Goal: Use online tool/utility: Utilize a website feature to perform a specific function

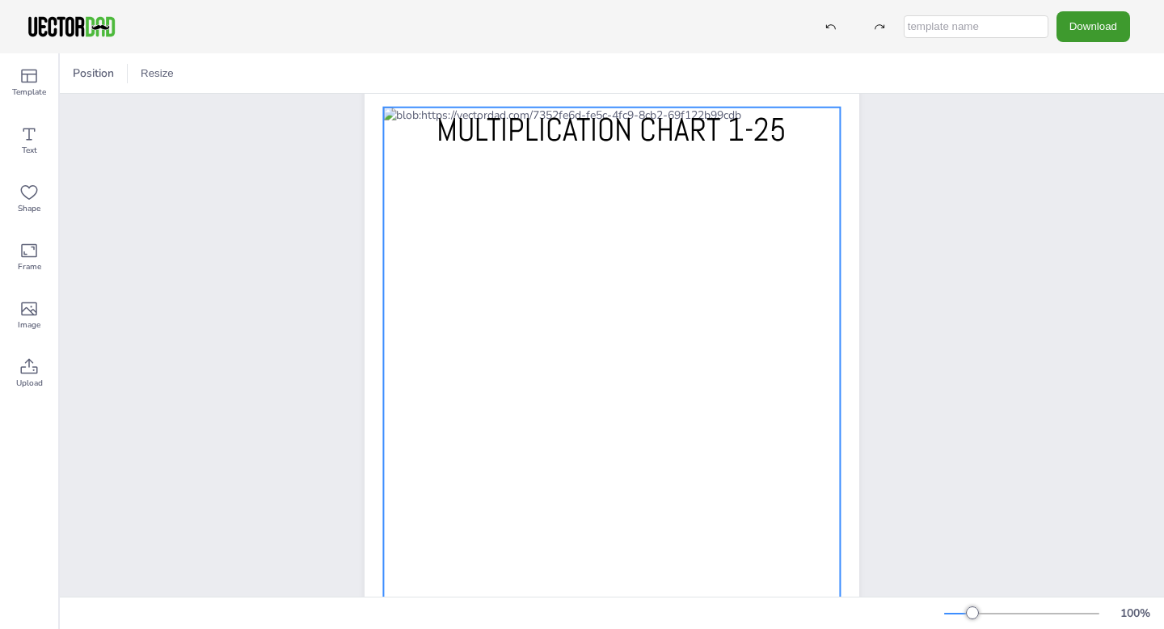
scroll to position [36, 0]
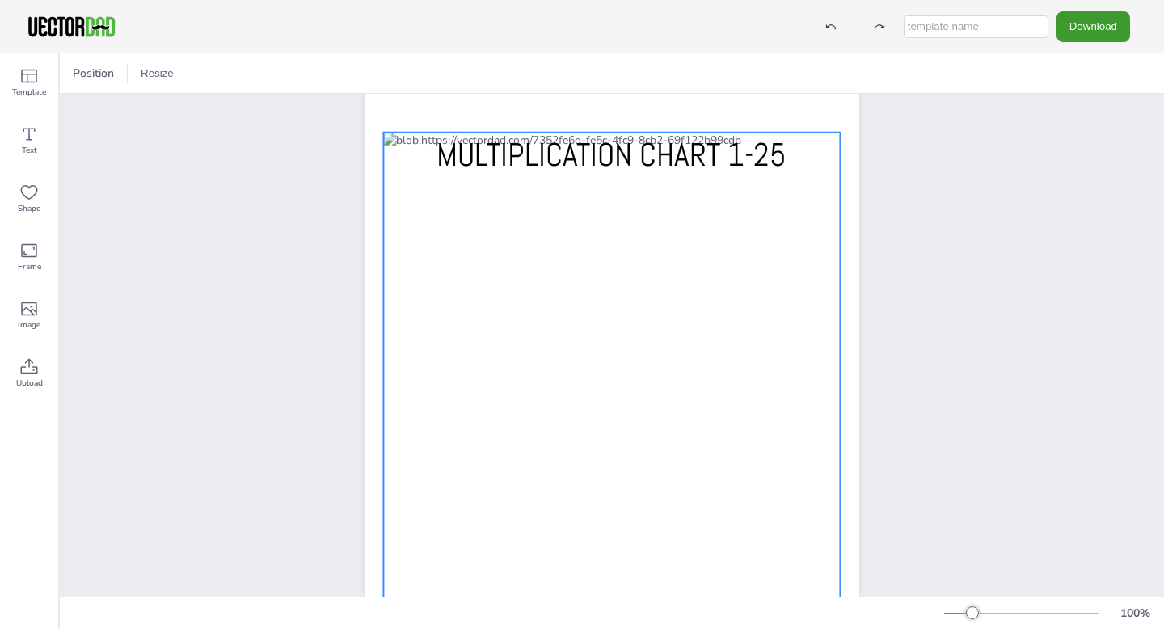
click at [400, 145] on div at bounding box center [611, 395] width 457 height 525
click at [412, 242] on div at bounding box center [611, 395] width 457 height 525
click at [390, 250] on div at bounding box center [611, 395] width 457 height 525
click at [403, 238] on div at bounding box center [611, 395] width 457 height 525
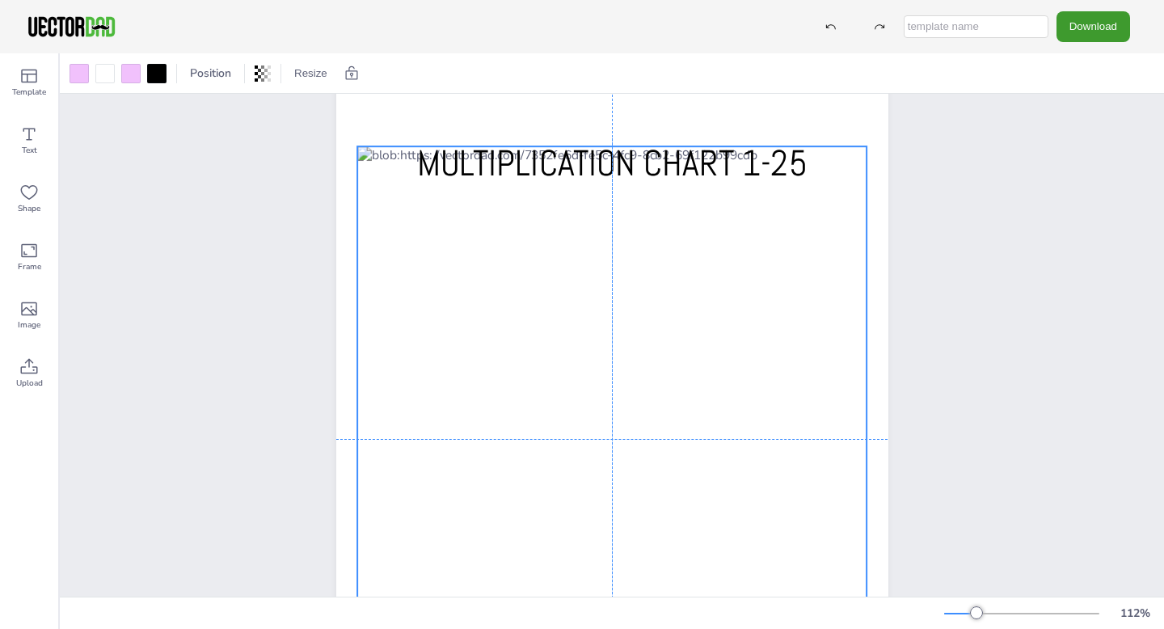
click at [400, 226] on div at bounding box center [612, 438] width 510 height 585
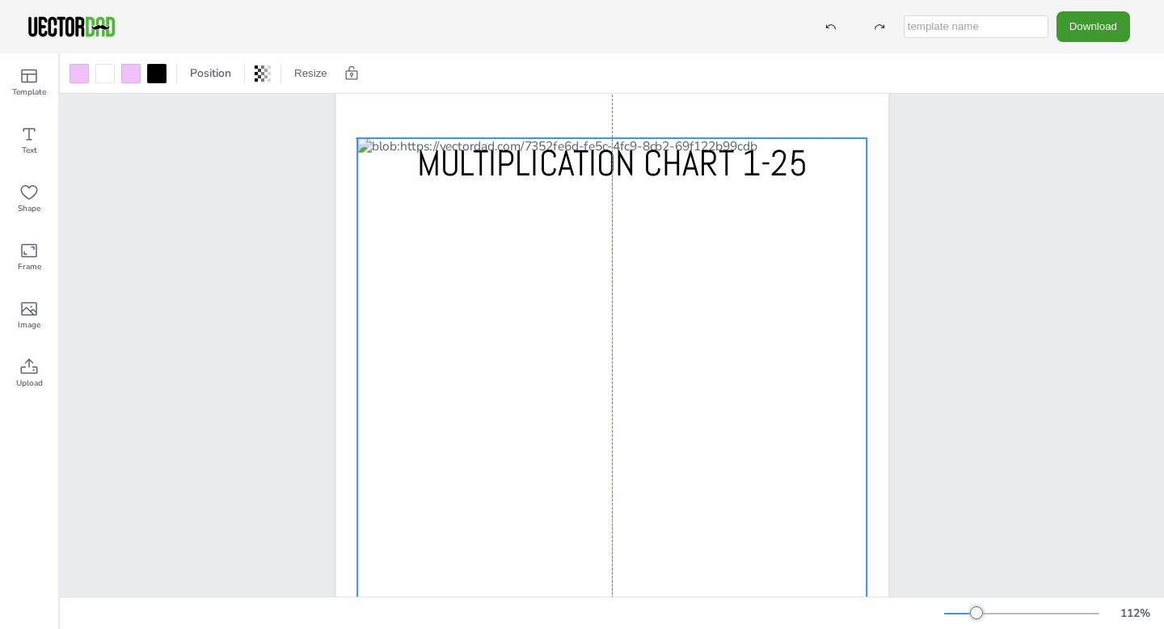
click at [414, 220] on div at bounding box center [612, 430] width 510 height 585
click at [411, 221] on div at bounding box center [612, 430] width 510 height 585
click at [411, 236] on div at bounding box center [612, 430] width 510 height 585
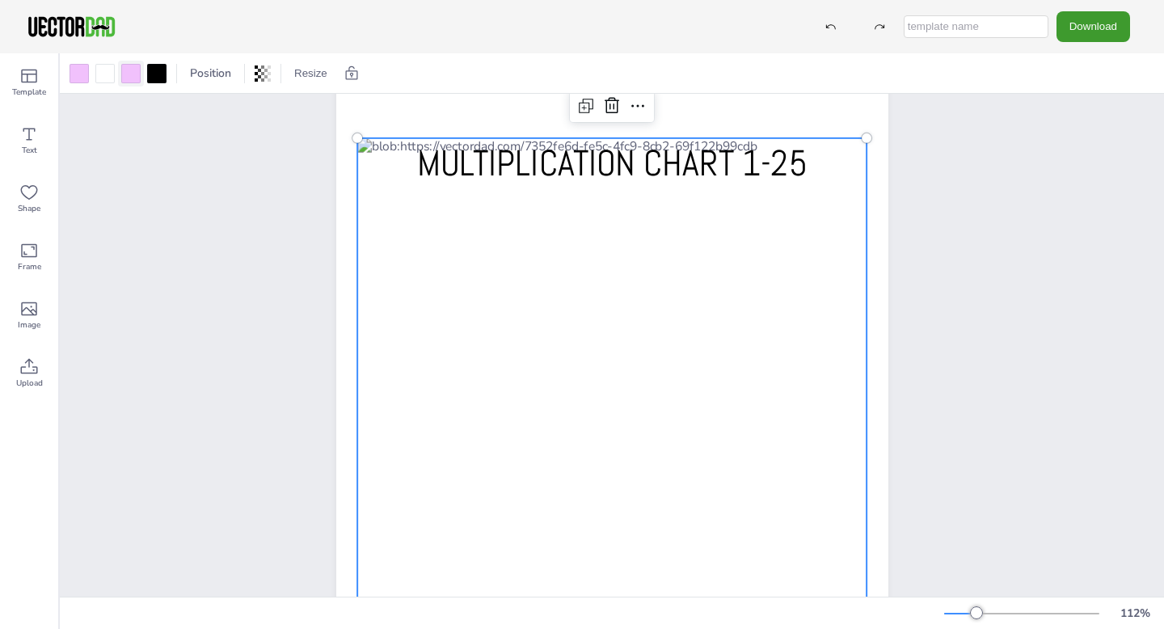
click at [138, 81] on div at bounding box center [130, 73] width 19 height 19
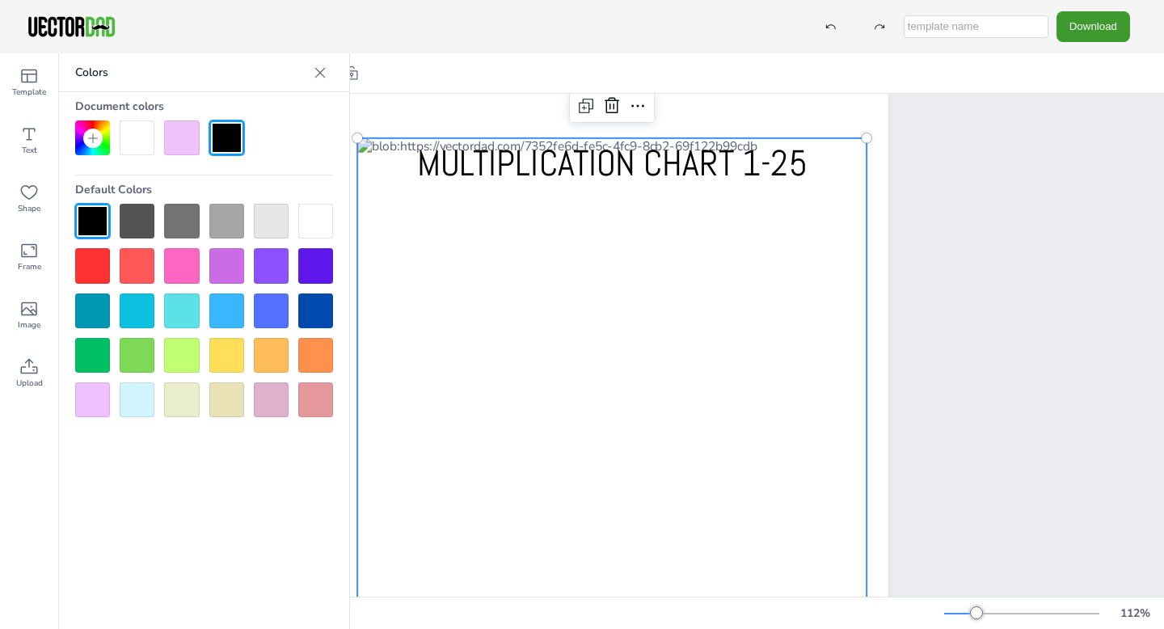
click at [169, 269] on div at bounding box center [181, 265] width 35 height 35
click at [185, 127] on div at bounding box center [181, 137] width 35 height 35
click at [102, 396] on div at bounding box center [92, 399] width 35 height 35
click at [304, 395] on div at bounding box center [315, 399] width 35 height 35
click at [183, 277] on div at bounding box center [181, 265] width 35 height 35
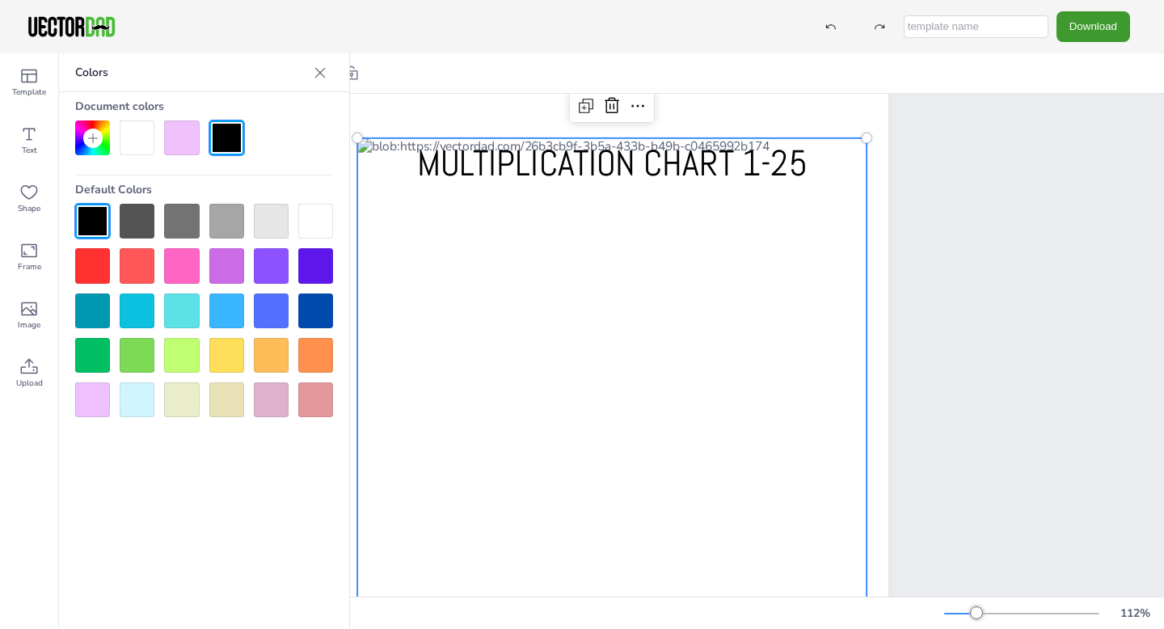
click at [186, 139] on div at bounding box center [181, 137] width 35 height 35
click at [183, 268] on div at bounding box center [181, 265] width 35 height 35
click at [423, 313] on div at bounding box center [612, 430] width 510 height 585
click at [428, 301] on div at bounding box center [612, 430] width 510 height 585
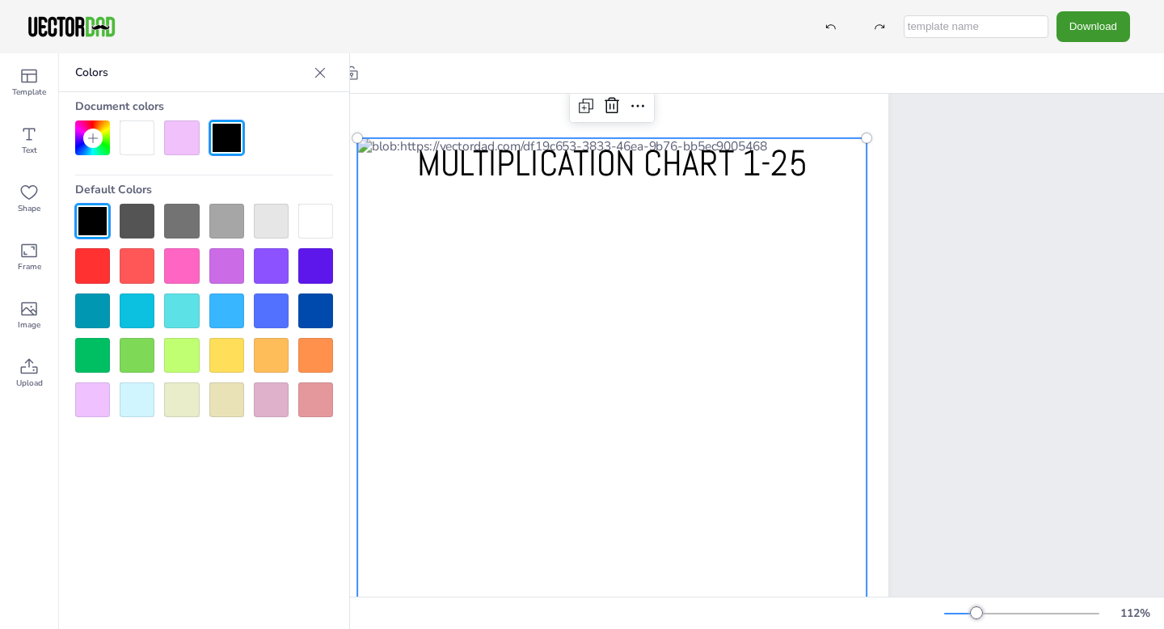
click at [428, 301] on div at bounding box center [612, 430] width 510 height 585
click at [643, 457] on div at bounding box center [612, 430] width 510 height 585
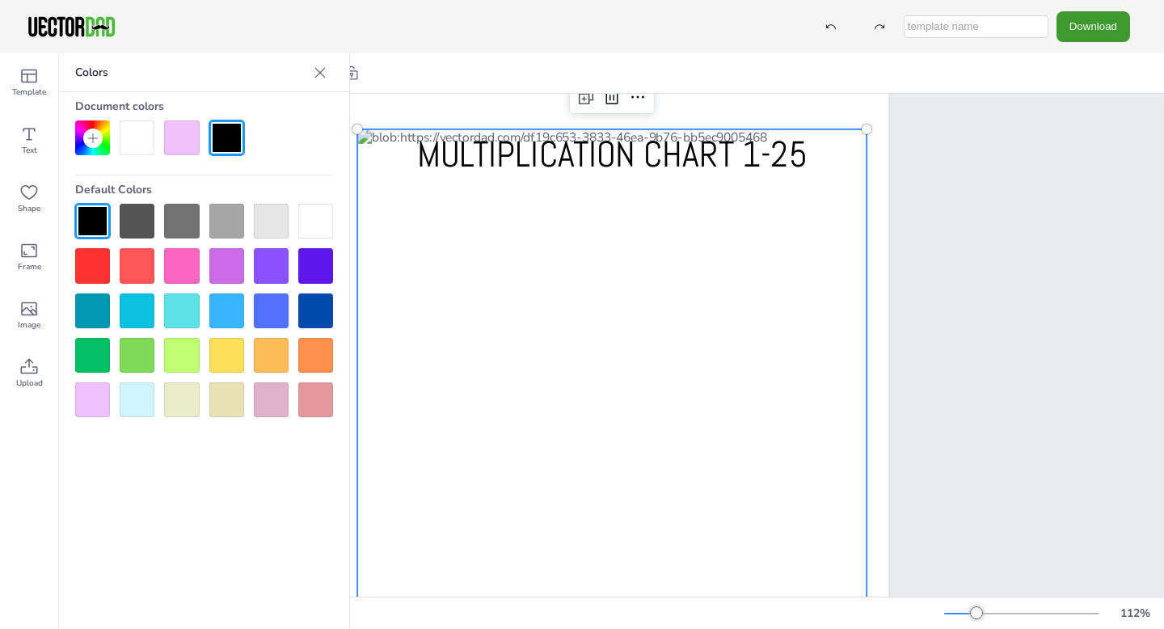
scroll to position [0, 0]
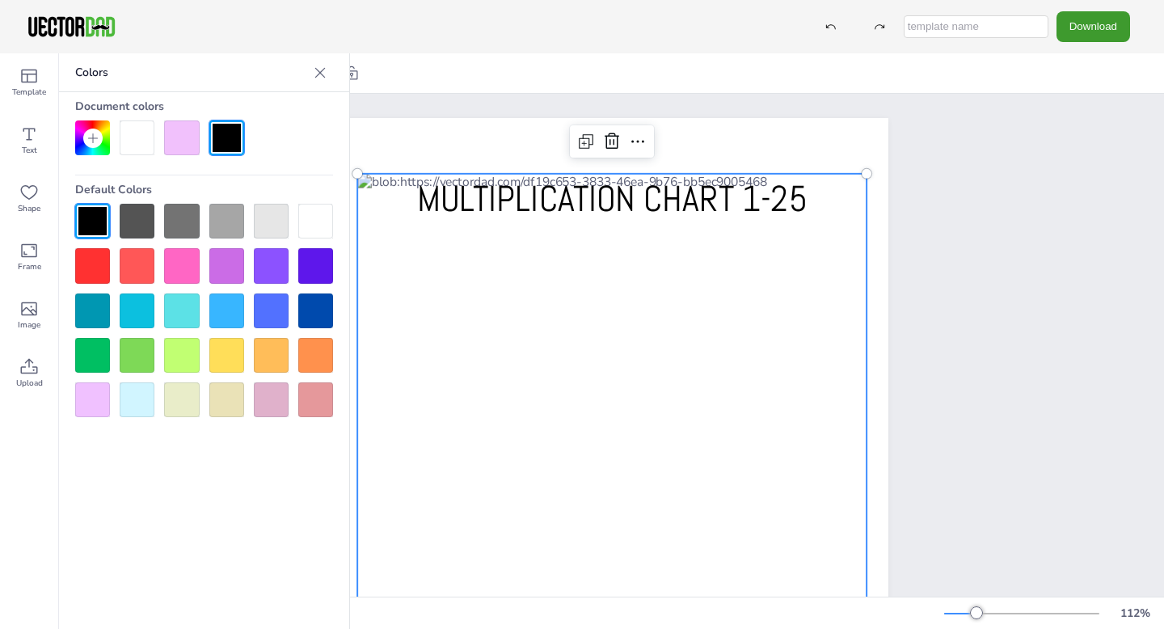
click at [174, 259] on div at bounding box center [181, 265] width 35 height 35
click at [187, 140] on div at bounding box center [181, 137] width 35 height 35
click at [199, 268] on div at bounding box center [181, 265] width 35 height 35
click at [235, 269] on div at bounding box center [226, 265] width 35 height 35
click at [255, 497] on div "Colors Document colors Default Colors" at bounding box center [204, 340] width 291 height 575
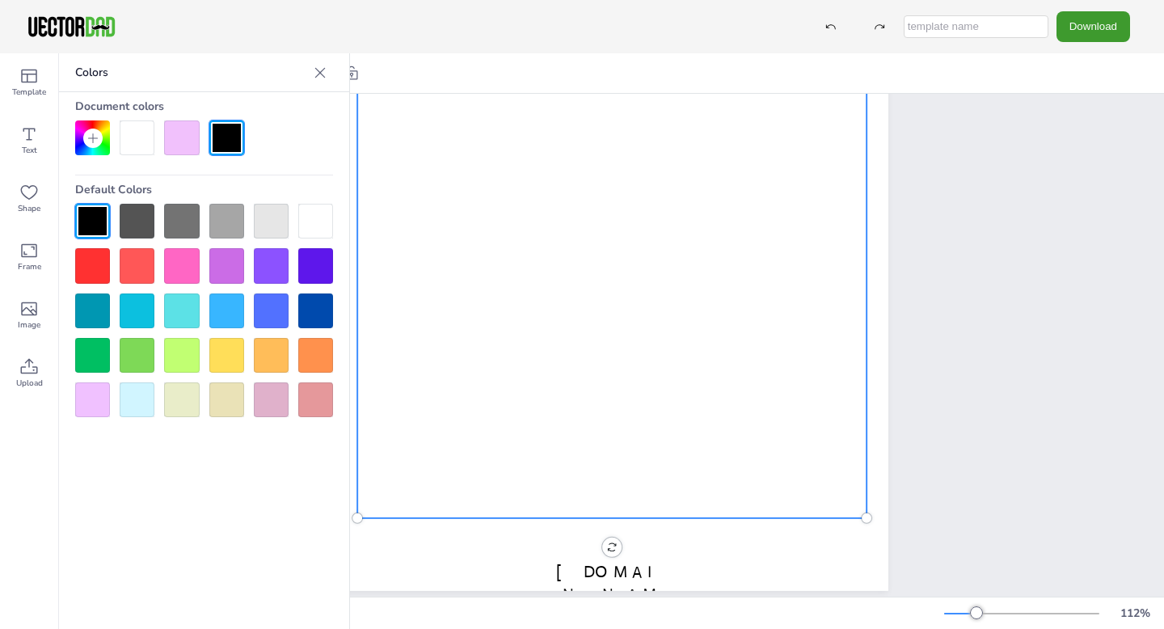
scroll to position [259, 0]
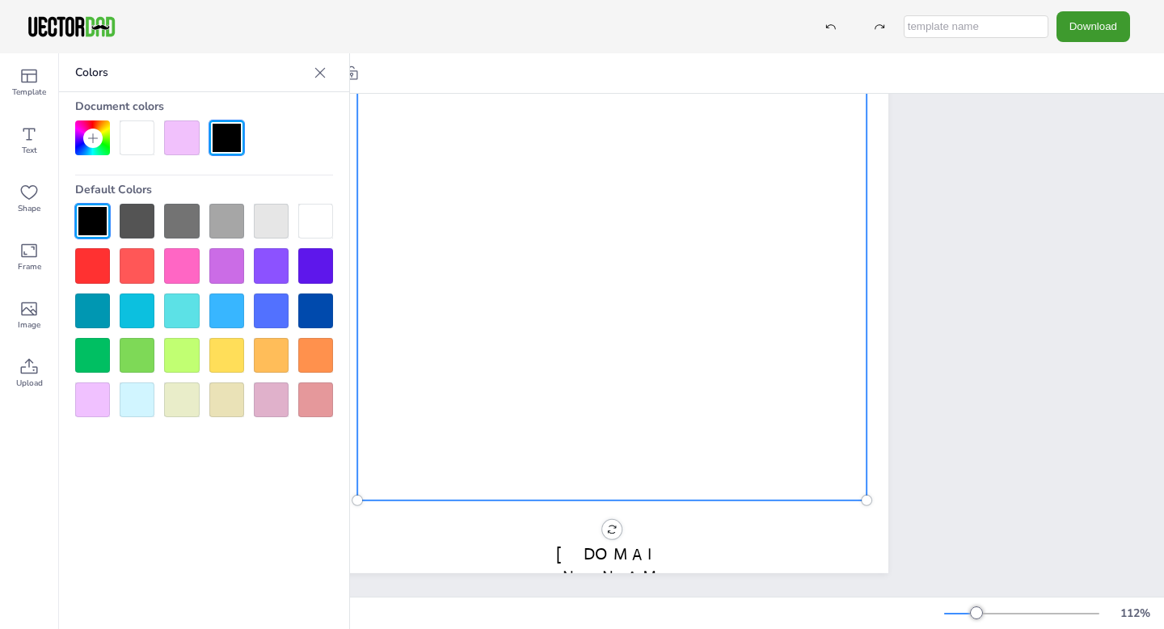
click at [327, 71] on icon at bounding box center [320, 73] width 16 height 16
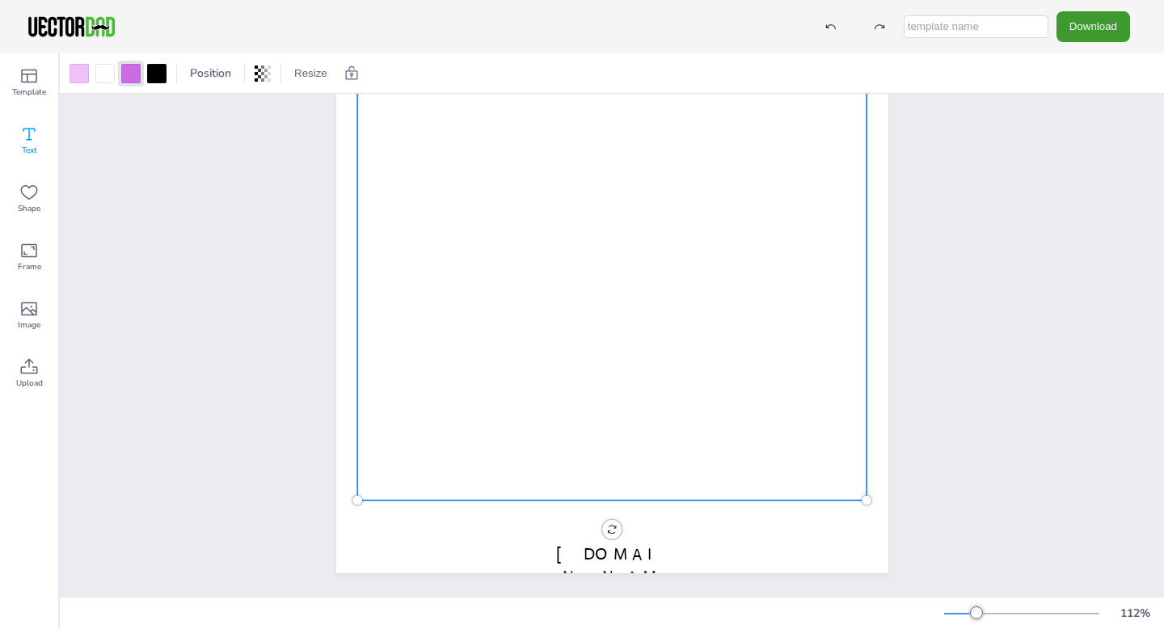
click at [25, 126] on icon at bounding box center [28, 133] width 19 height 19
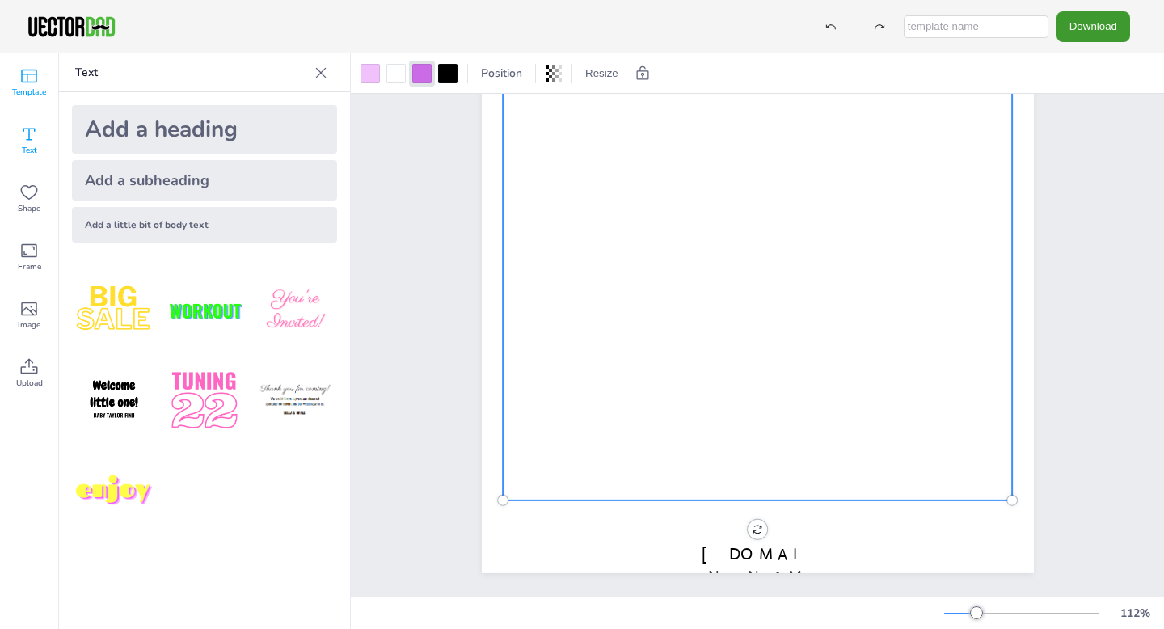
click at [20, 87] on span "Template" at bounding box center [29, 92] width 34 height 13
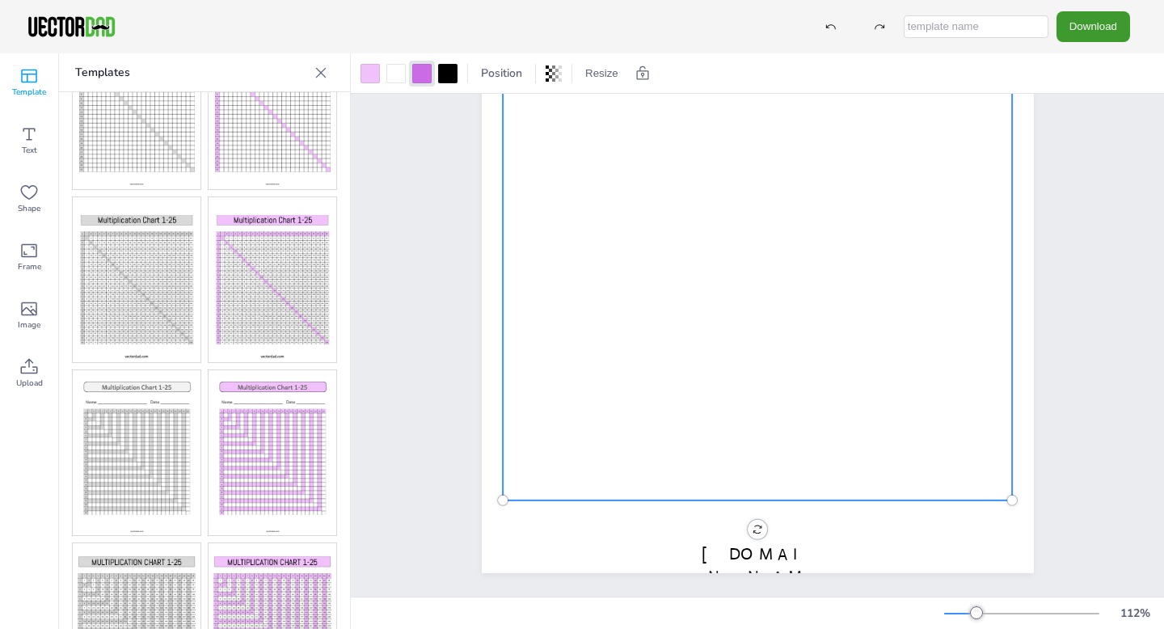
scroll to position [591, 0]
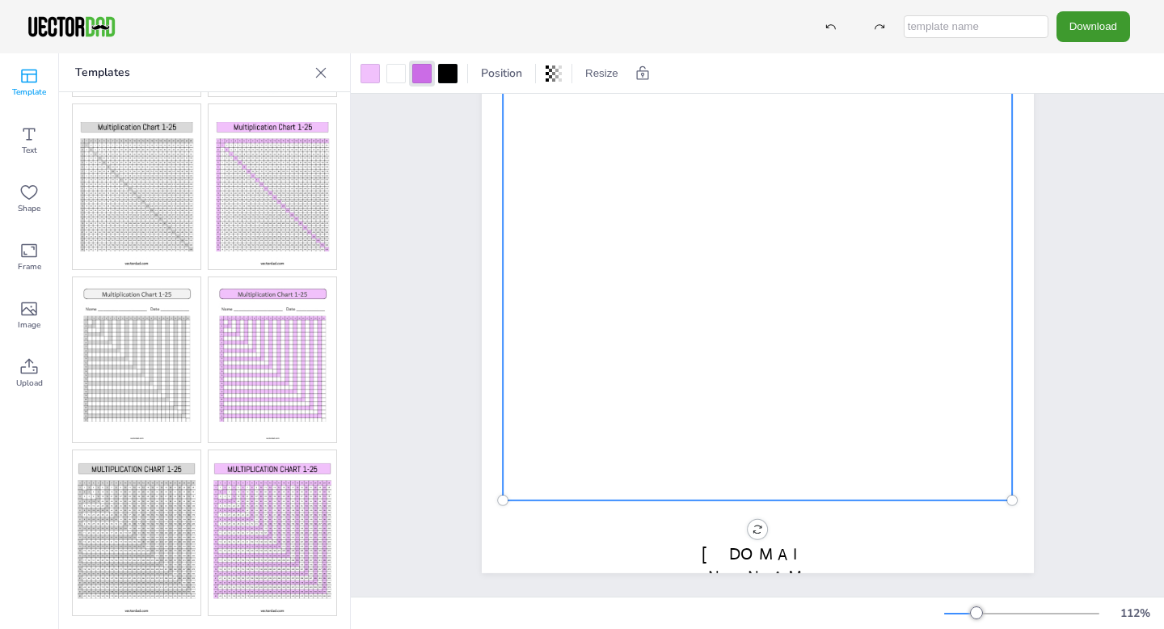
click at [288, 390] on img at bounding box center [273, 359] width 128 height 165
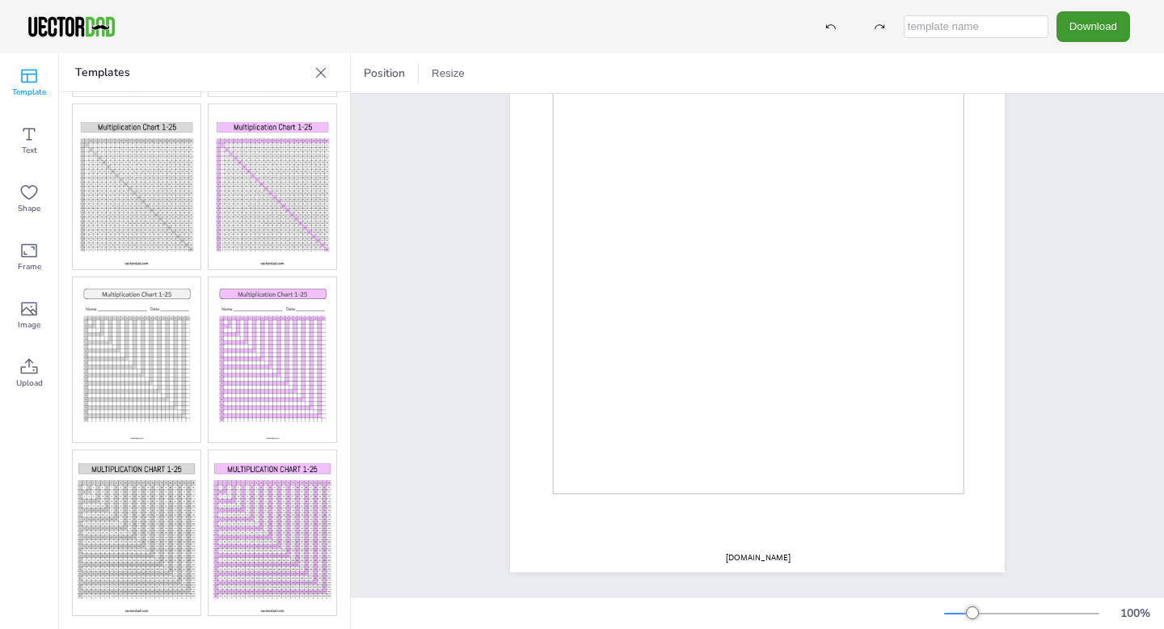
scroll to position [185, 0]
click at [297, 550] on img at bounding box center [273, 532] width 128 height 165
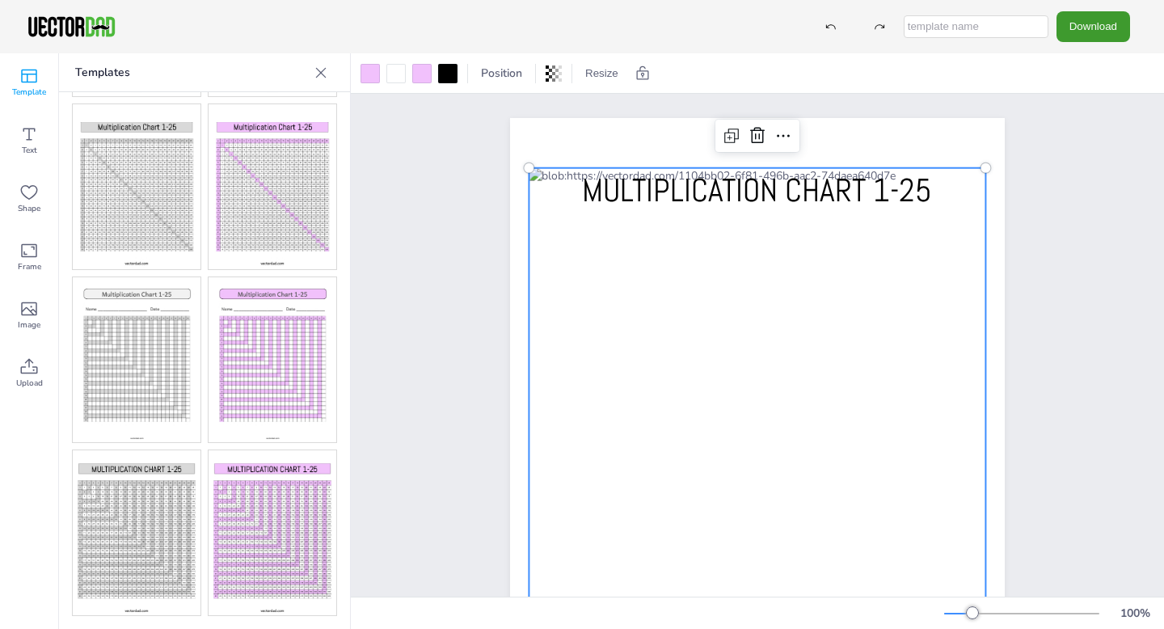
click at [563, 181] on div at bounding box center [757, 430] width 457 height 525
click at [654, 183] on span "MULTIPLICATION CHART 1-25" at bounding box center [757, 190] width 350 height 41
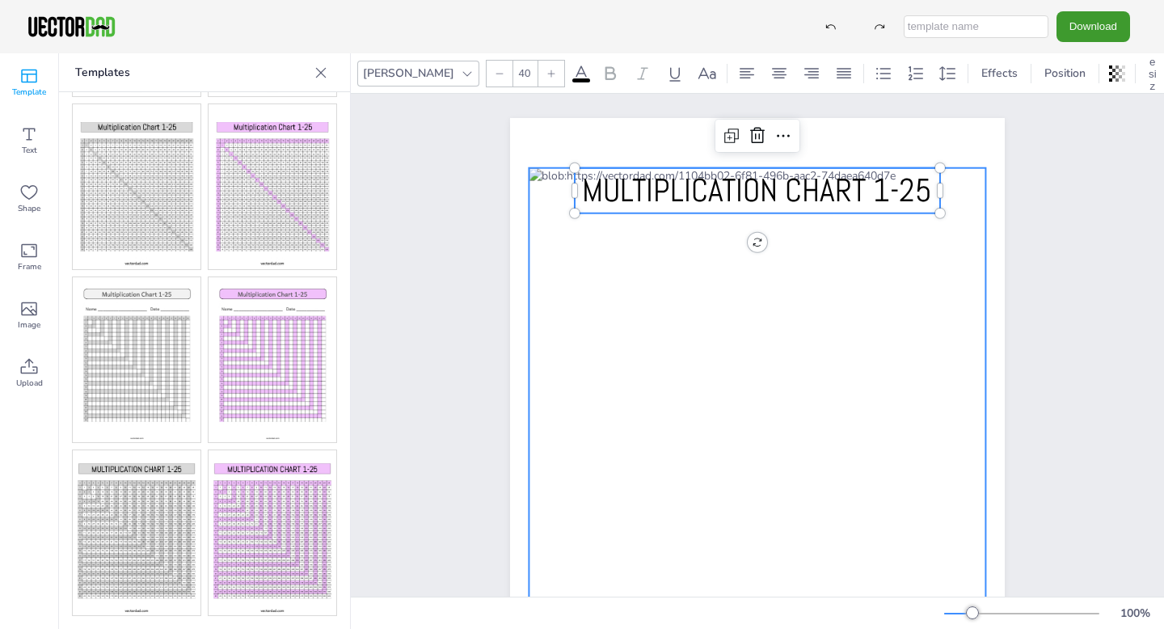
click at [558, 199] on div at bounding box center [757, 430] width 457 height 525
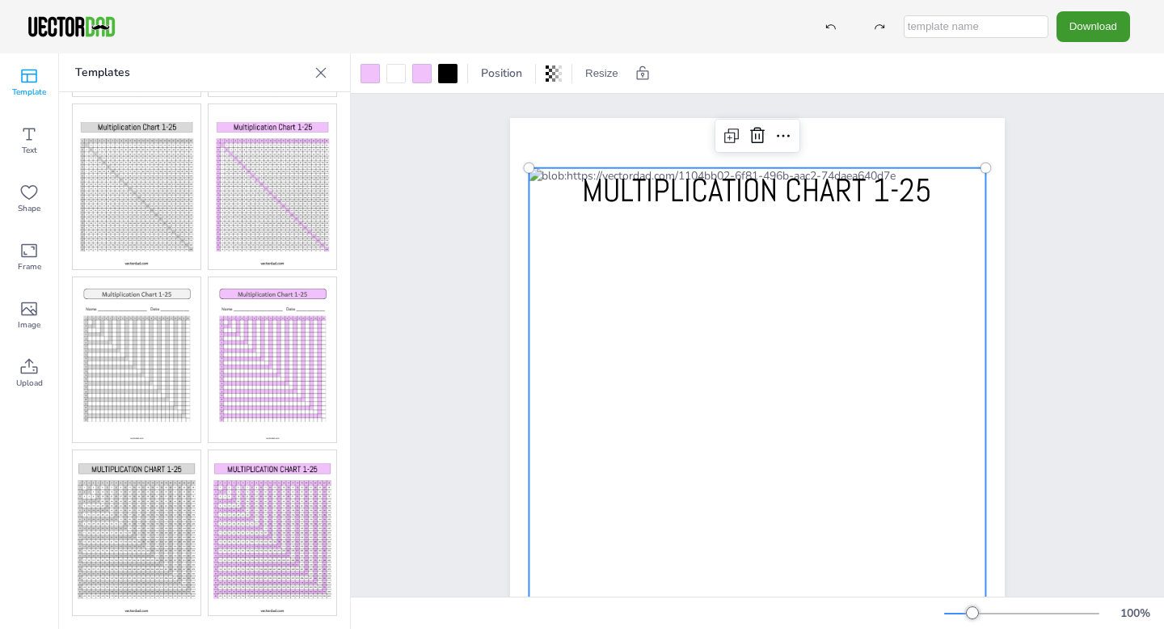
click at [321, 66] on icon at bounding box center [321, 73] width 16 height 16
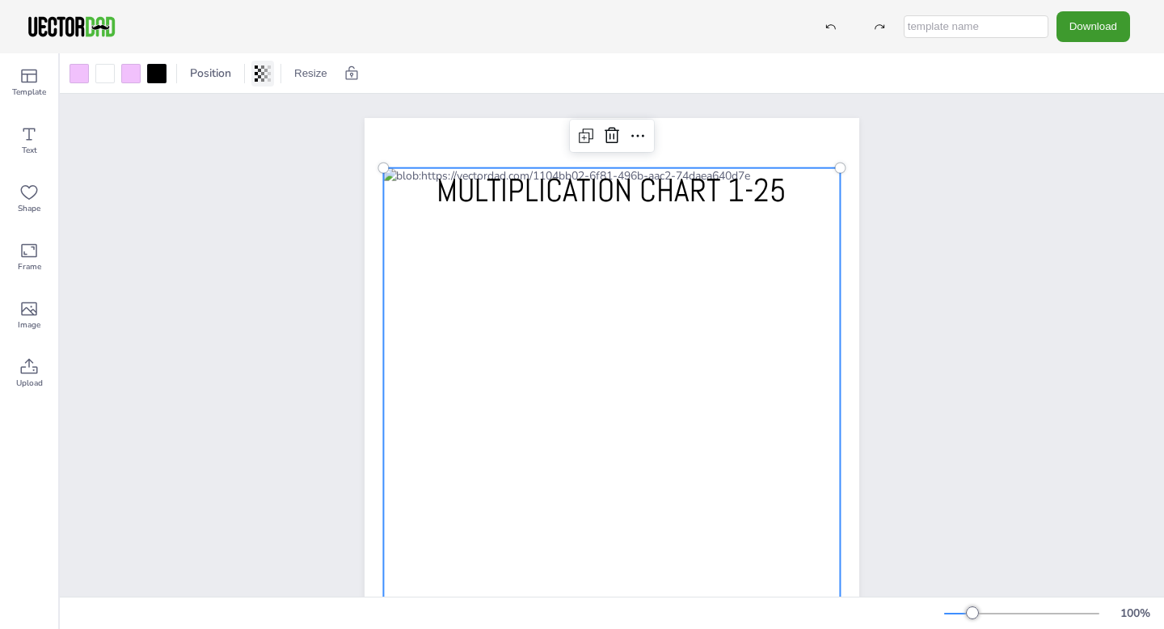
click at [266, 74] on icon at bounding box center [263, 73] width 16 height 16
click at [340, 76] on div at bounding box center [351, 74] width 23 height 26
click at [384, 195] on div at bounding box center [611, 430] width 457 height 525
click at [390, 192] on div at bounding box center [611, 430] width 457 height 525
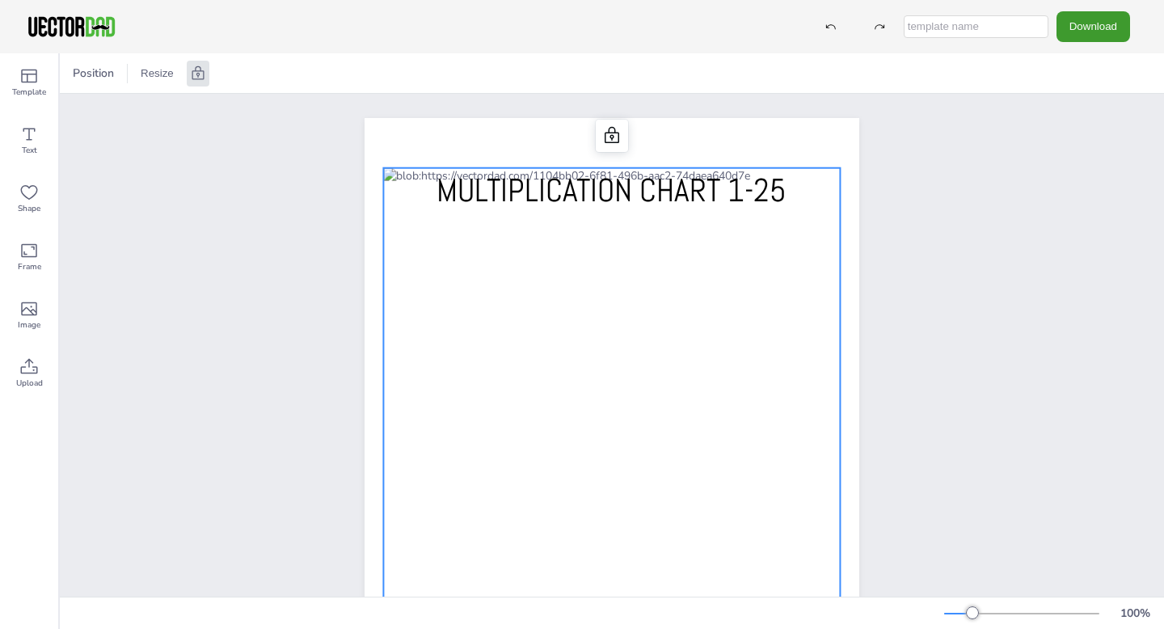
click at [390, 192] on div at bounding box center [611, 430] width 457 height 525
click at [609, 147] on div at bounding box center [612, 136] width 26 height 26
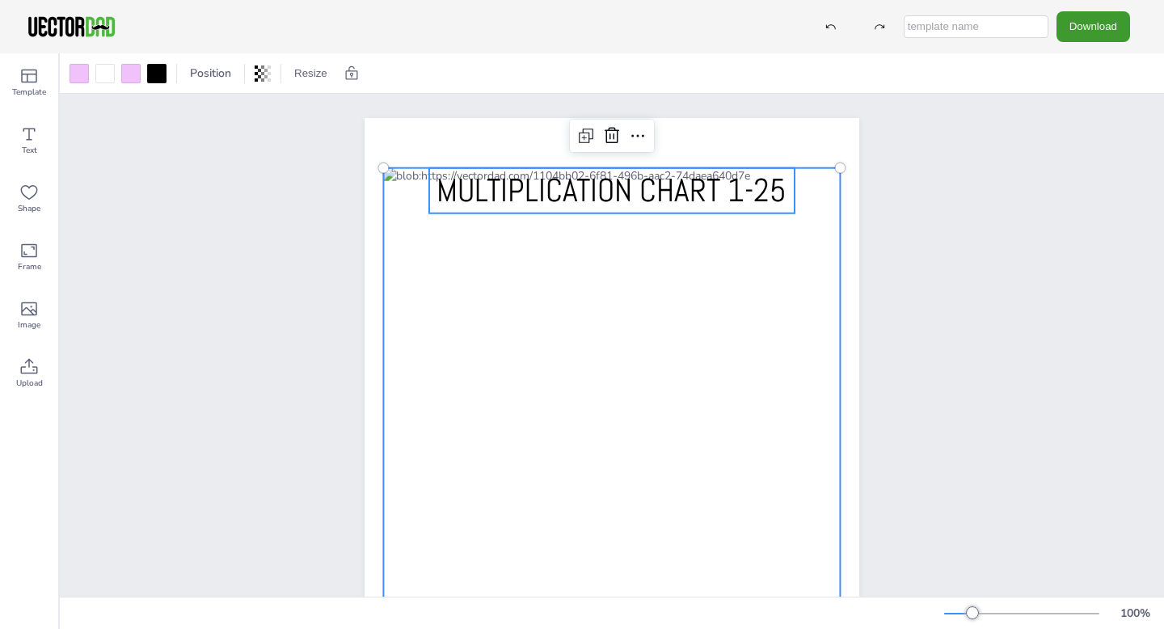
click at [536, 188] on span "MULTIPLICATION CHART 1-25" at bounding box center [611, 190] width 350 height 41
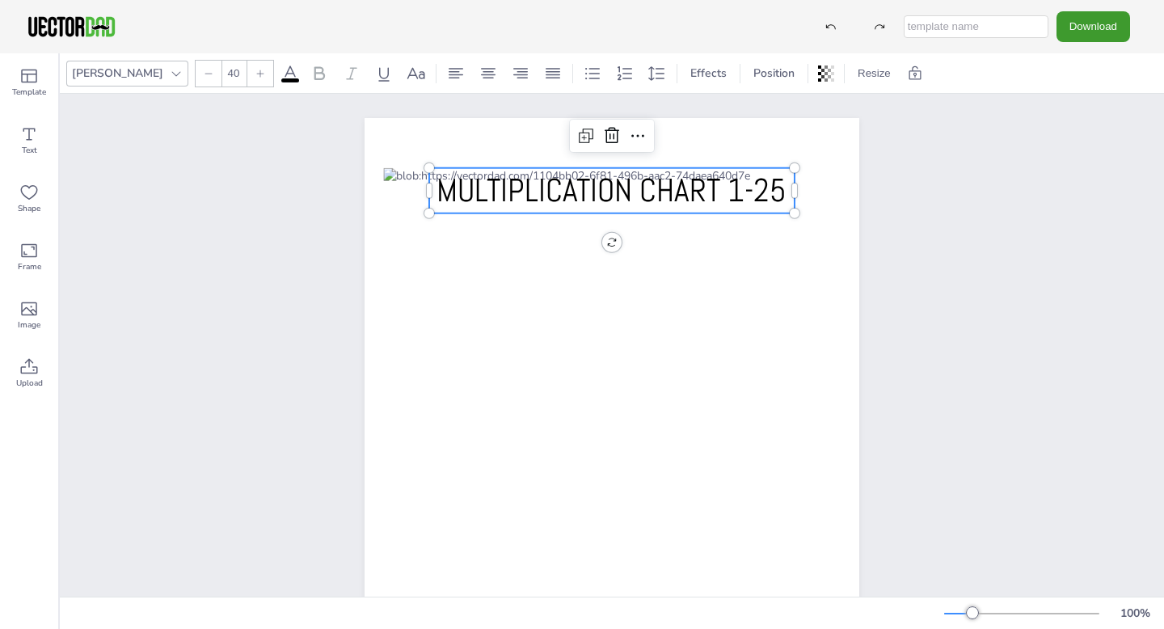
click at [536, 188] on span "MULTIPLICATION CHART 1-25" at bounding box center [611, 190] width 350 height 41
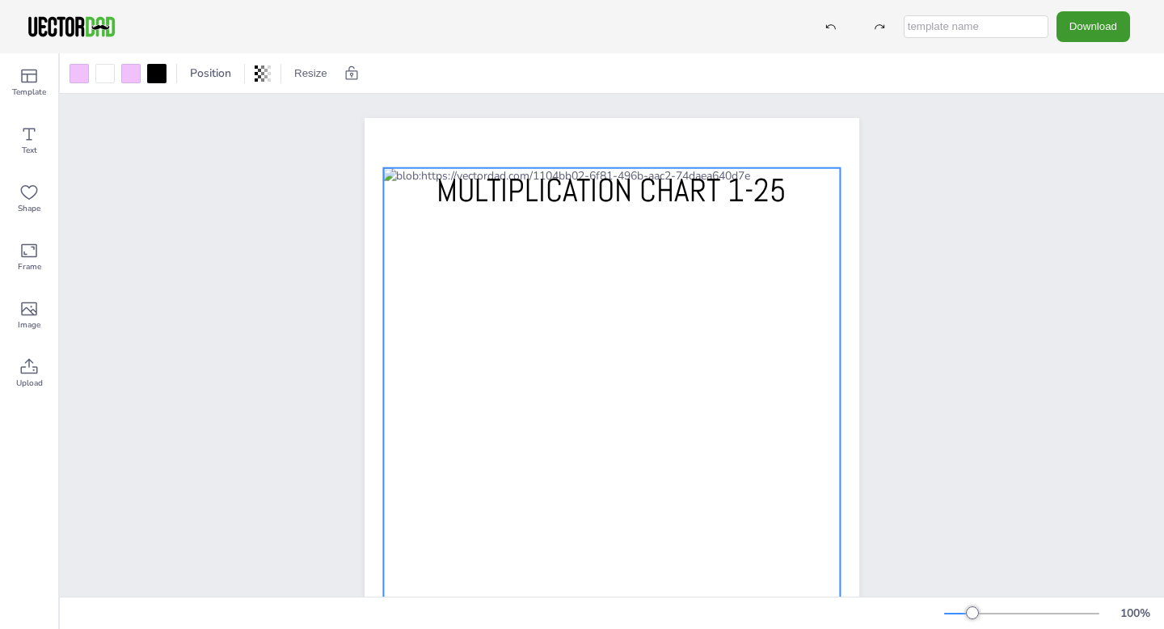
click at [404, 197] on div at bounding box center [611, 430] width 457 height 525
click at [641, 139] on icon at bounding box center [637, 135] width 19 height 19
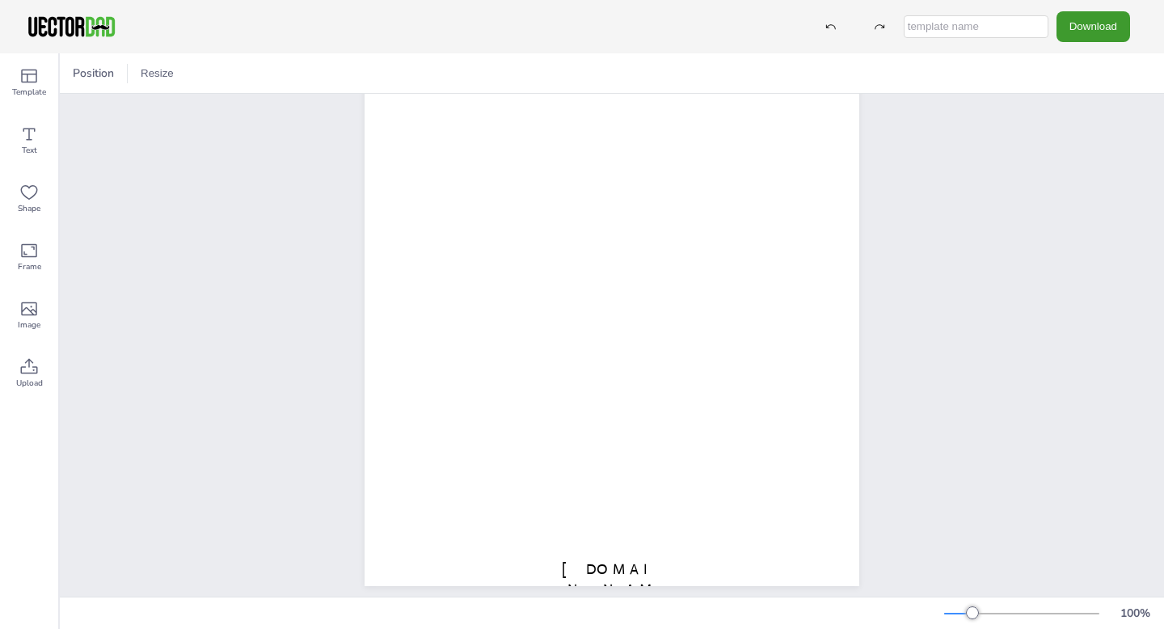
scroll to position [185, 0]
click at [646, 556] on span "[DOMAIN_NAME]" at bounding box center [612, 575] width 100 height 58
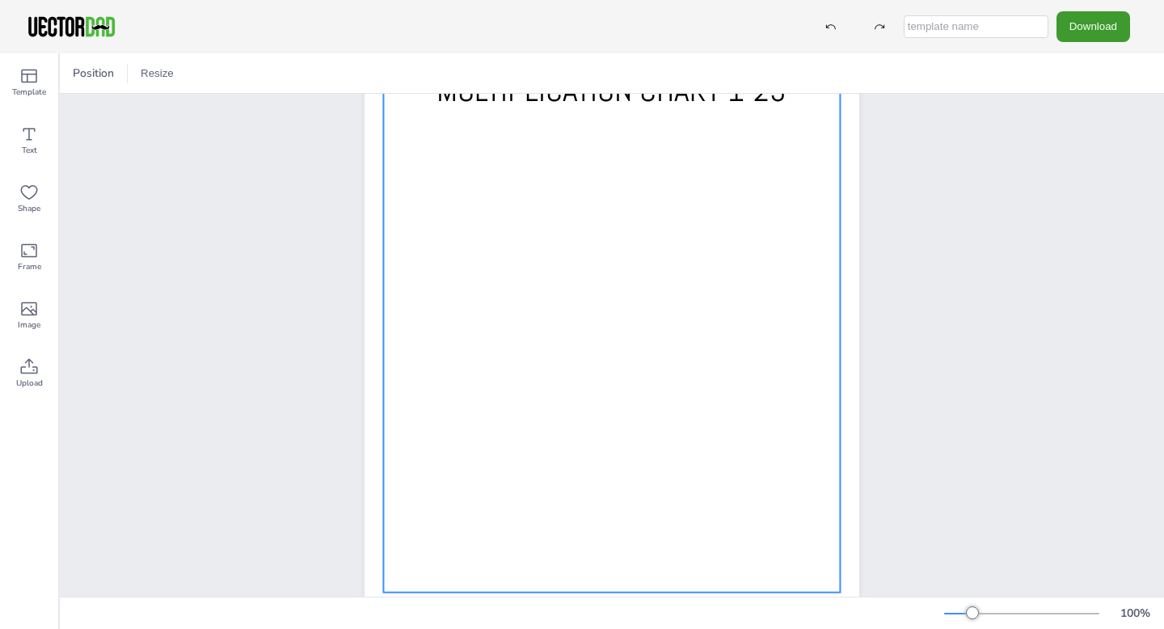
scroll to position [99, 0]
click at [393, 145] on div at bounding box center [611, 331] width 457 height 525
click at [74, 73] on div at bounding box center [79, 73] width 19 height 19
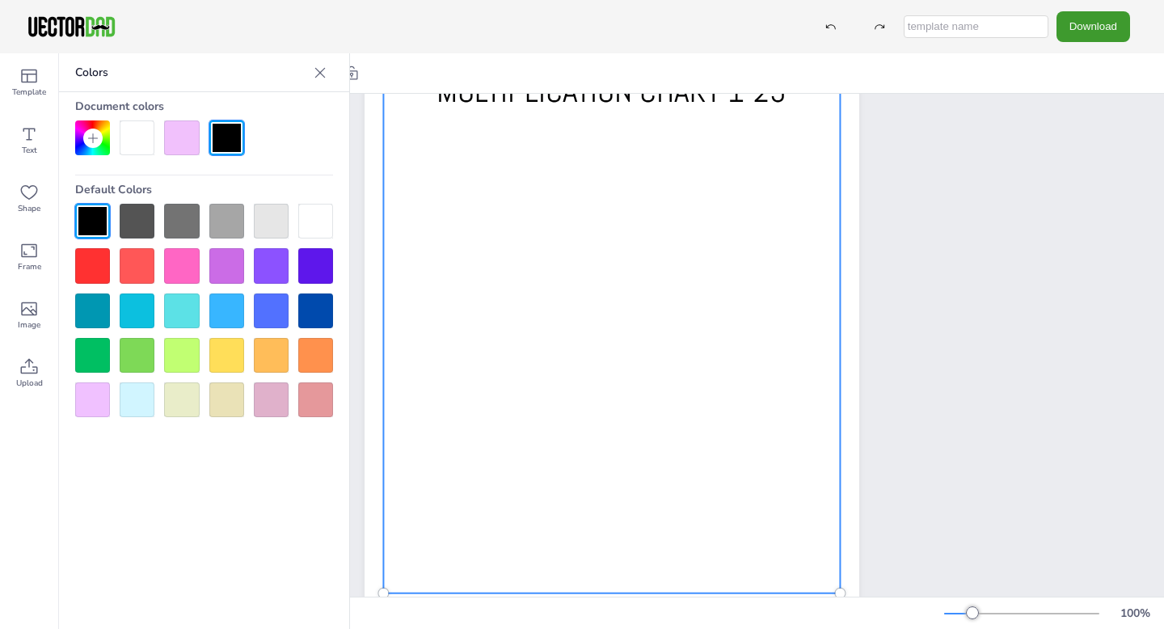
click at [182, 141] on div at bounding box center [181, 137] width 35 height 35
click at [90, 128] on div at bounding box center [92, 137] width 35 height 35
click at [183, 139] on div at bounding box center [181, 137] width 35 height 35
click at [207, 136] on div at bounding box center [204, 137] width 258 height 35
click at [238, 284] on div at bounding box center [204, 310] width 258 height 213
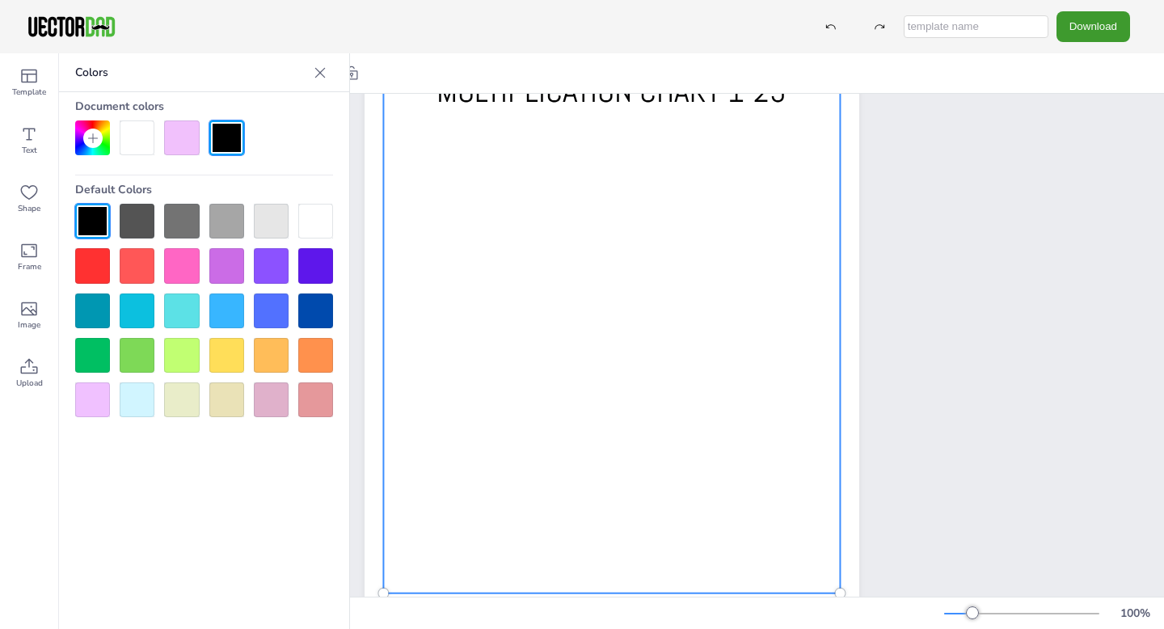
click at [232, 274] on div at bounding box center [226, 265] width 35 height 35
click at [182, 145] on div at bounding box center [181, 137] width 35 height 35
click at [312, 75] on icon at bounding box center [320, 73] width 16 height 16
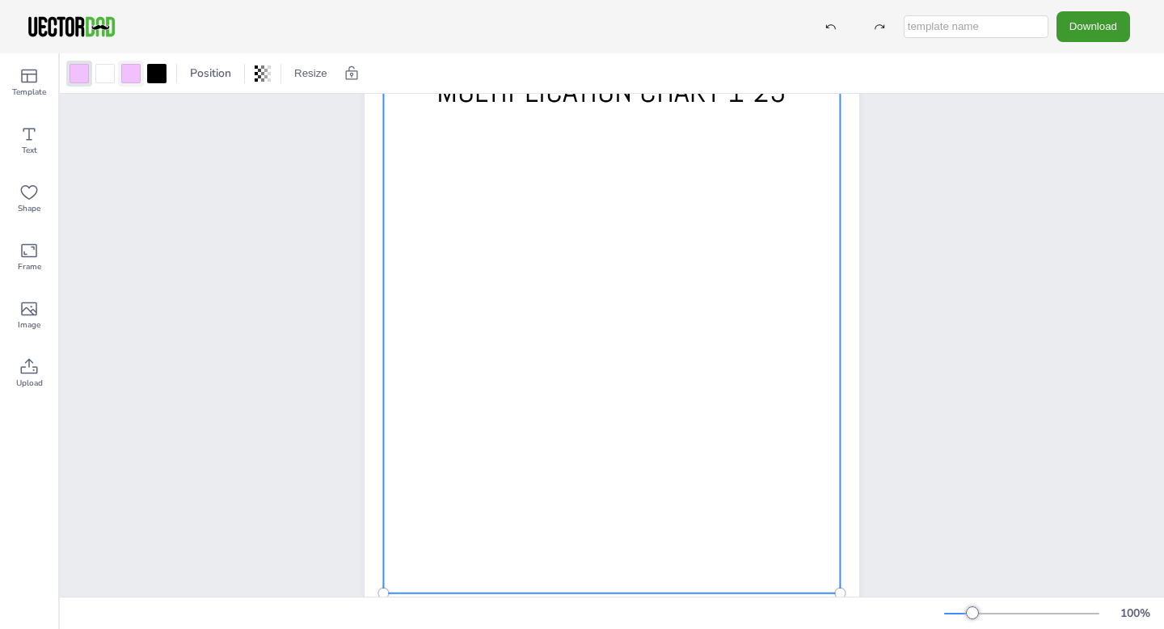
click at [133, 72] on div at bounding box center [130, 73] width 19 height 19
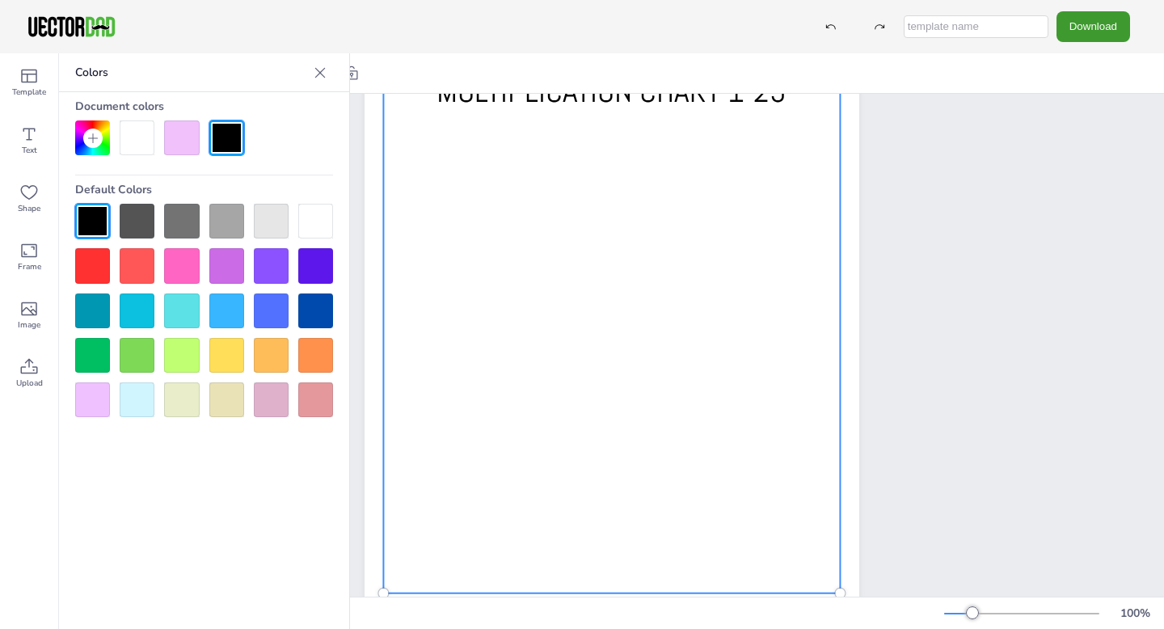
click at [95, 141] on icon at bounding box center [92, 138] width 13 height 13
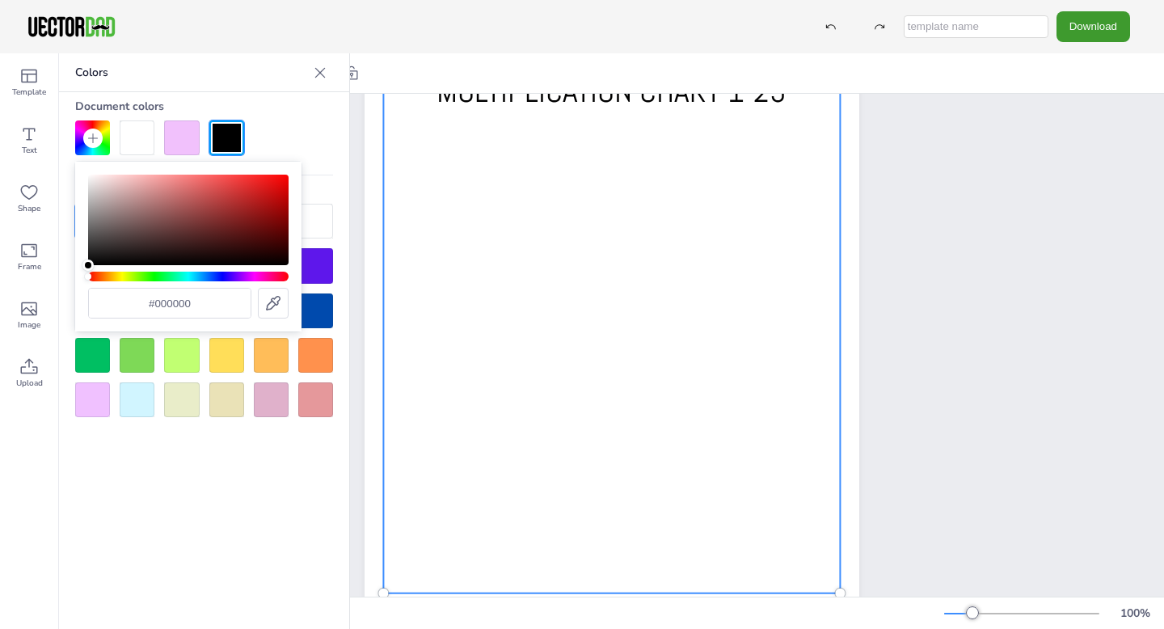
click at [264, 289] on div at bounding box center [273, 303] width 31 height 31
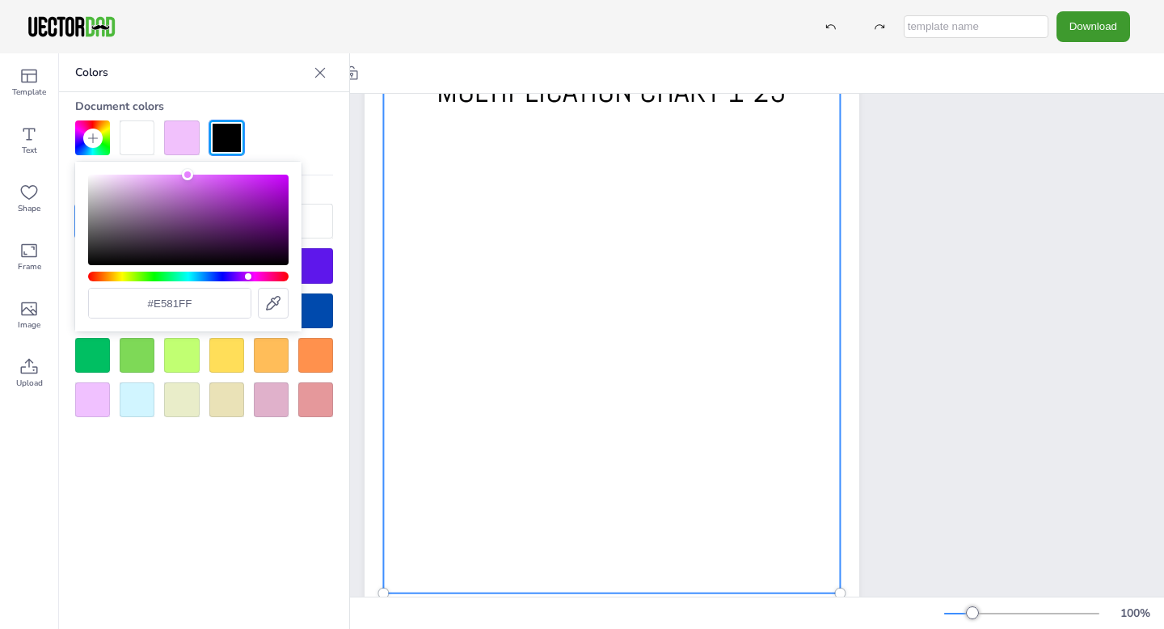
type input "#e580ff"
drag, startPoint x: 137, startPoint y: 175, endPoint x: 188, endPoint y: 161, distance: 53.7
click at [188, 162] on div "#e580ff" at bounding box center [188, 247] width 226 height 170
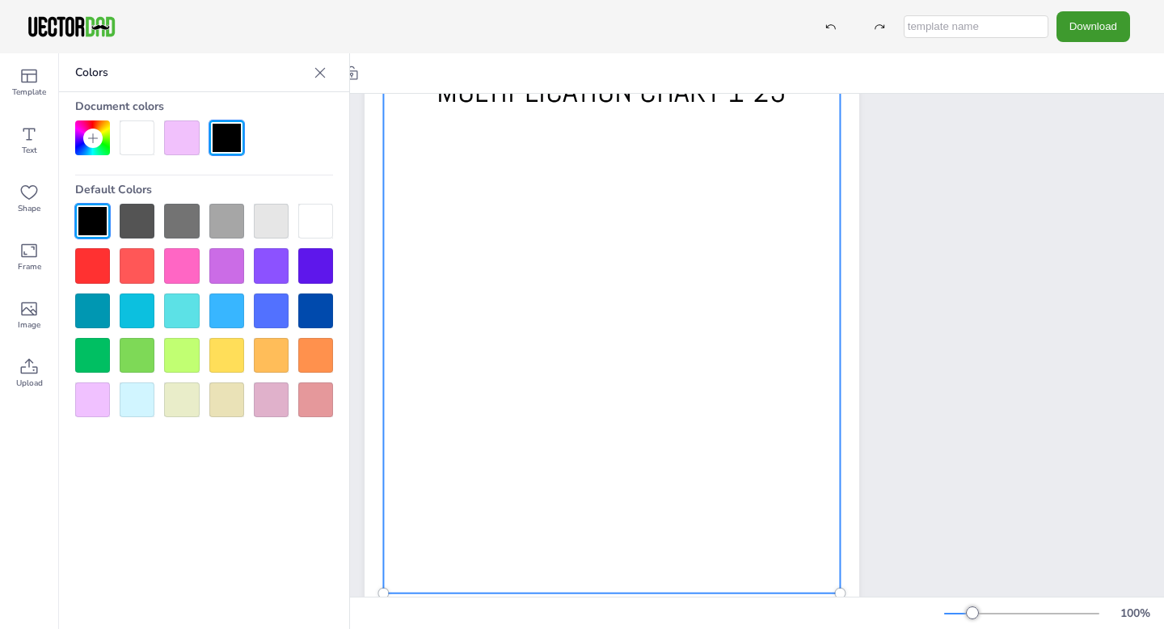
click at [251, 538] on div "Colors Document colors Default Colors" at bounding box center [204, 340] width 291 height 575
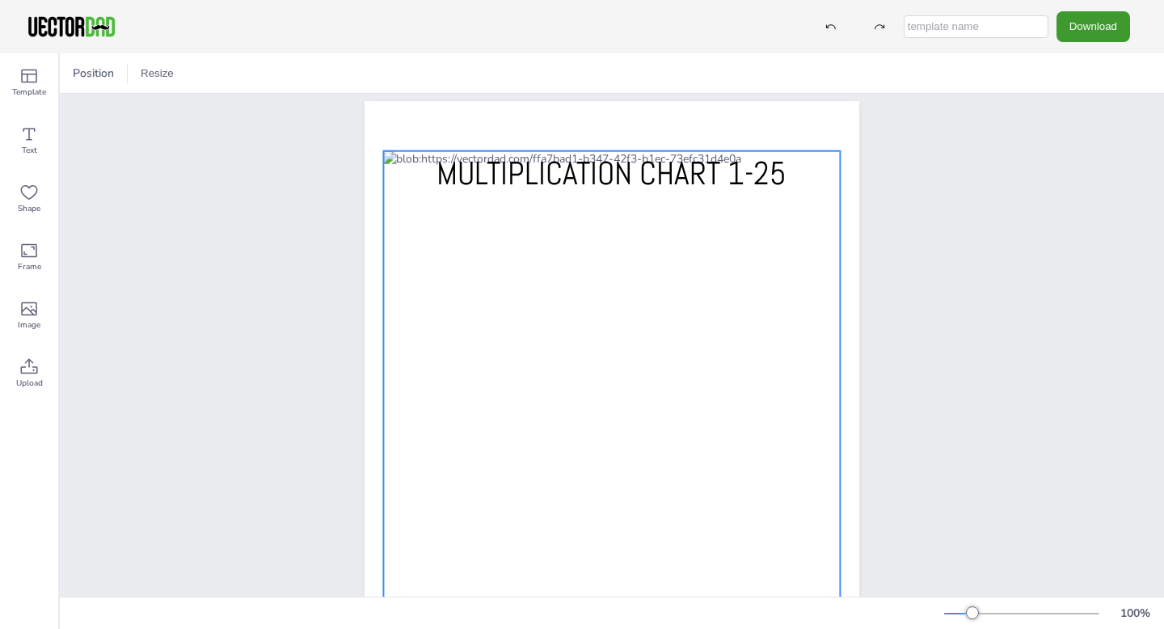
scroll to position [6, 0]
